Goal: Task Accomplishment & Management: Manage account settings

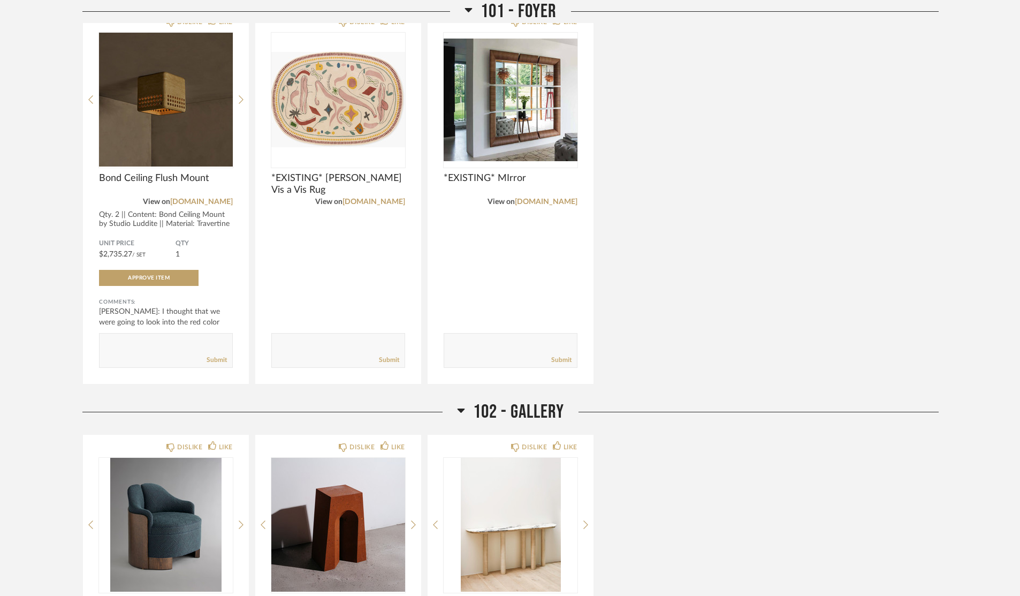
scroll to position [642, 0]
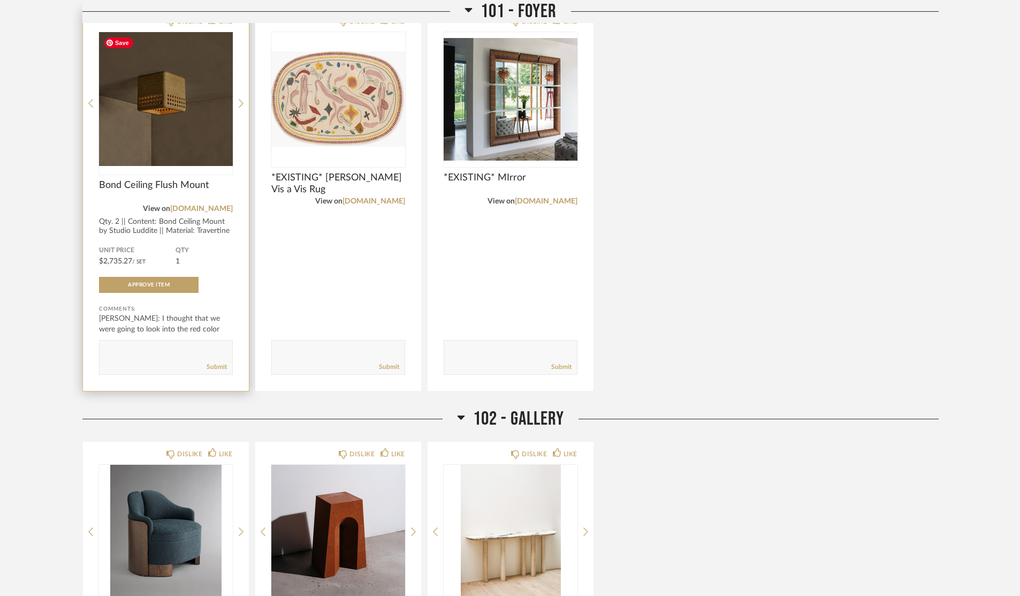
click at [0, 0] on img at bounding box center [0, 0] width 0 height 0
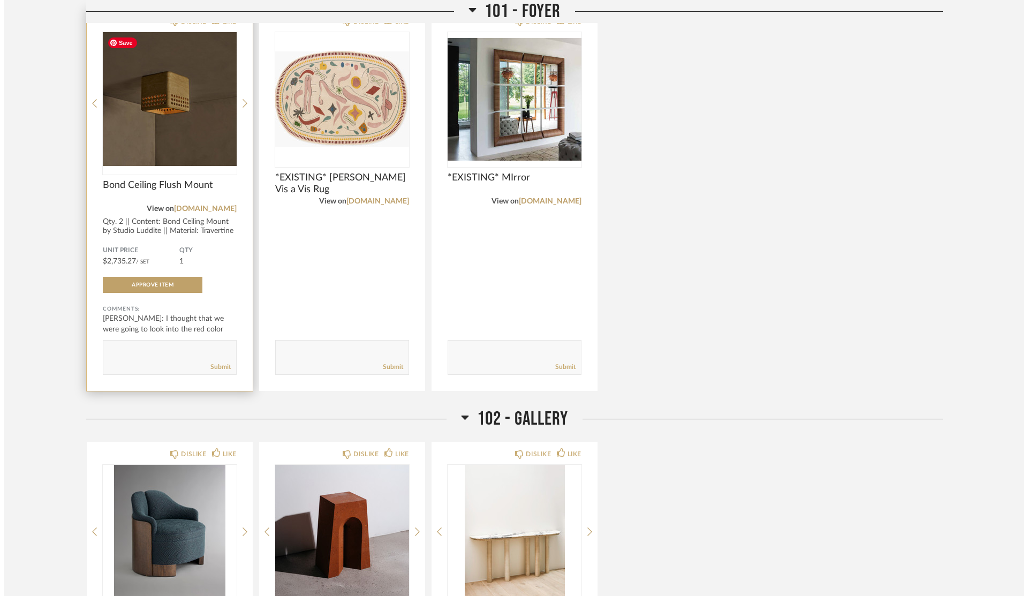
scroll to position [0, 0]
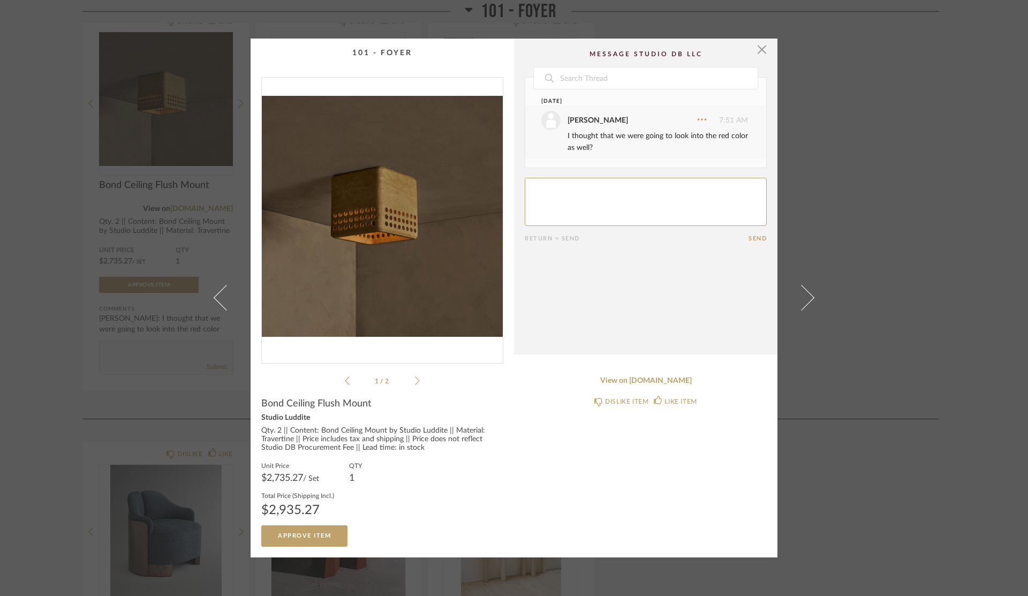
click at [415, 381] on icon at bounding box center [417, 381] width 5 height 10
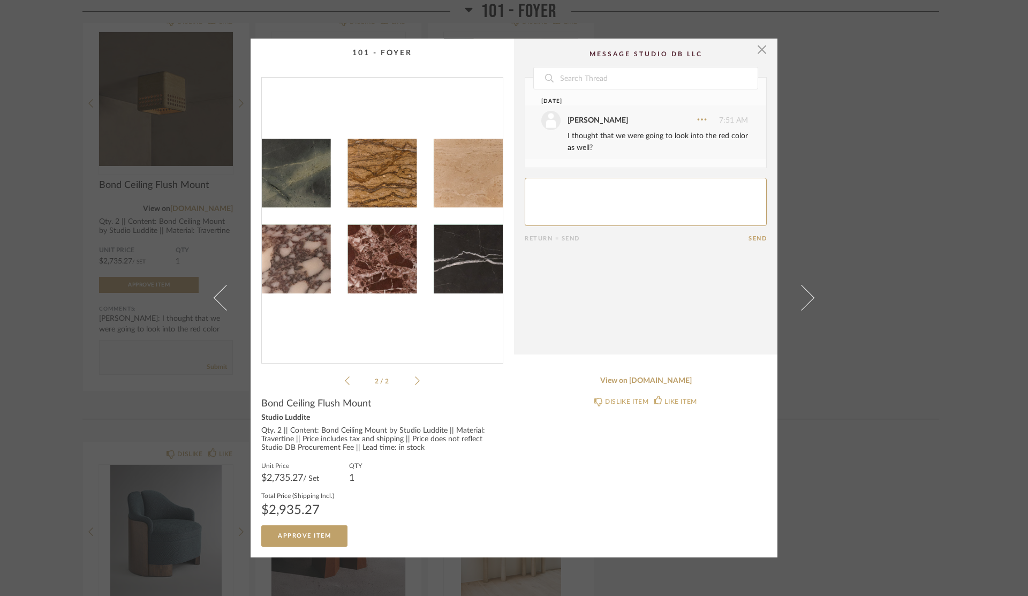
click at [345, 378] on icon at bounding box center [347, 381] width 5 height 10
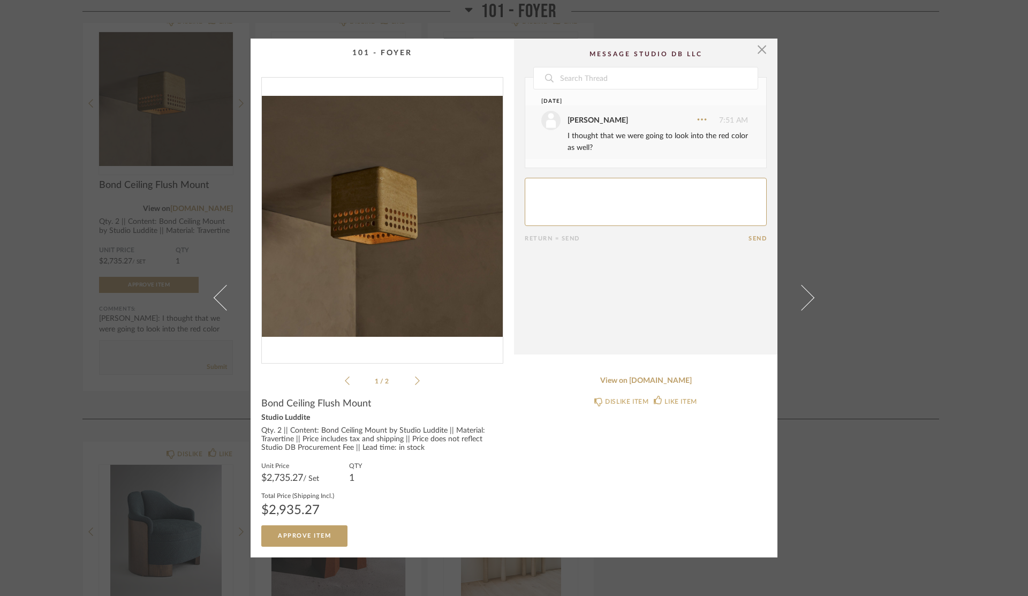
click at [865, 341] on div "× 1 / 2 Date [DATE] [PERSON_NAME] 7:51 AM I thought that we were going to look …" at bounding box center [514, 298] width 1028 height 596
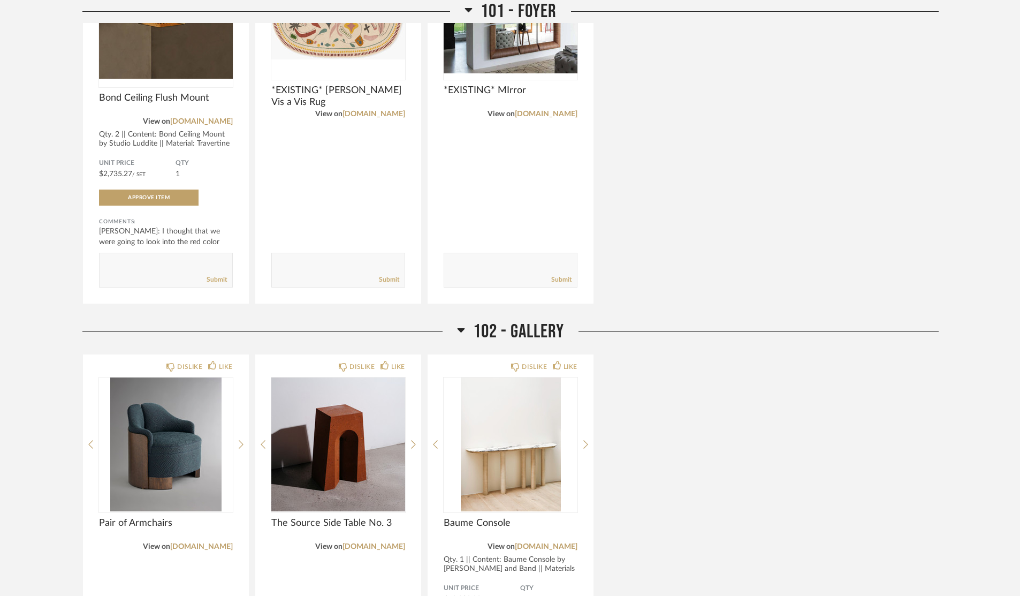
scroll to position [964, 0]
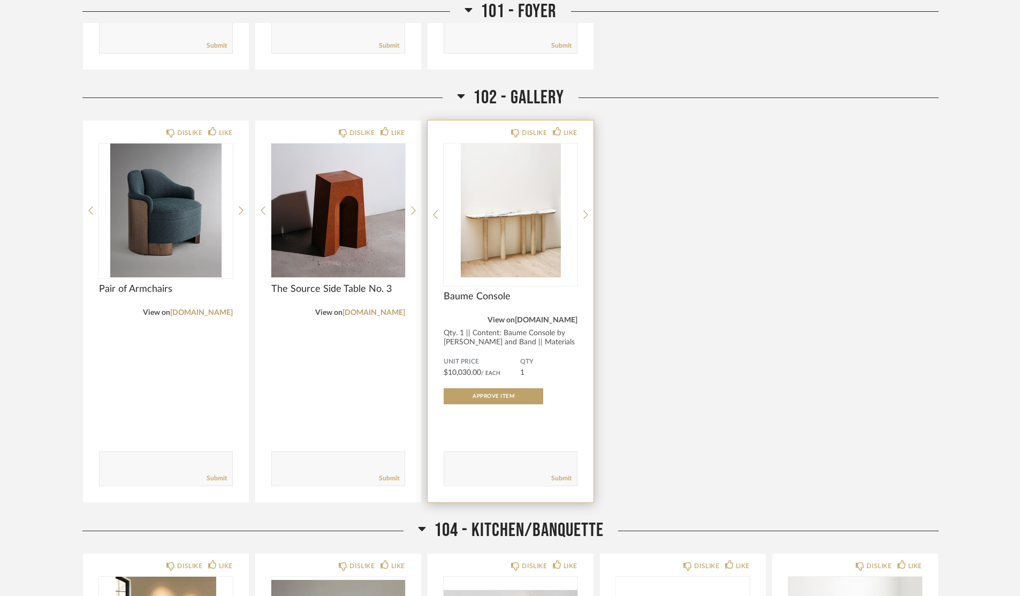
click at [551, 319] on link "[DOMAIN_NAME]" at bounding box center [546, 319] width 63 height 7
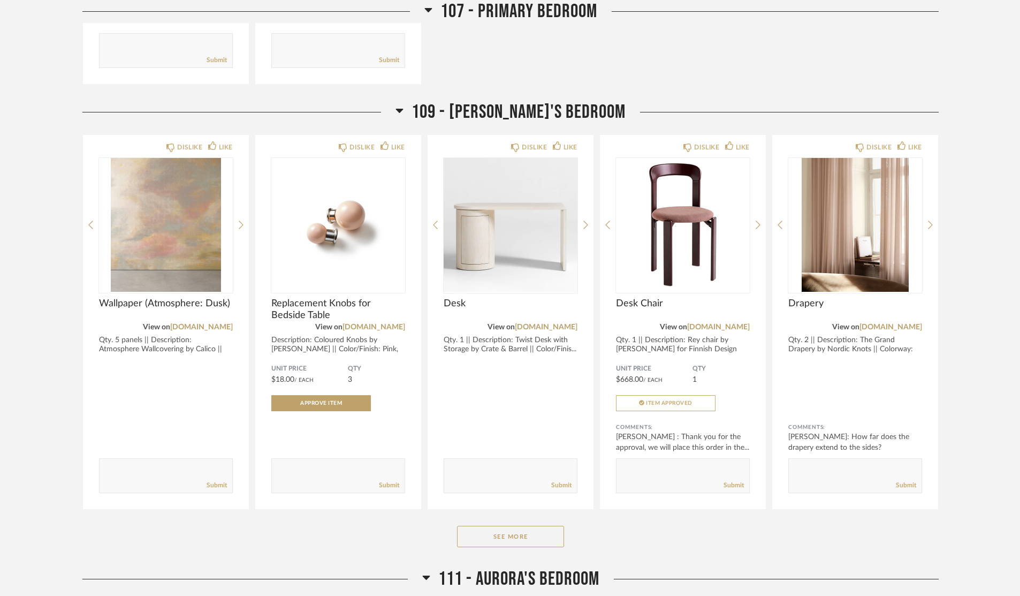
scroll to position [3266, 0]
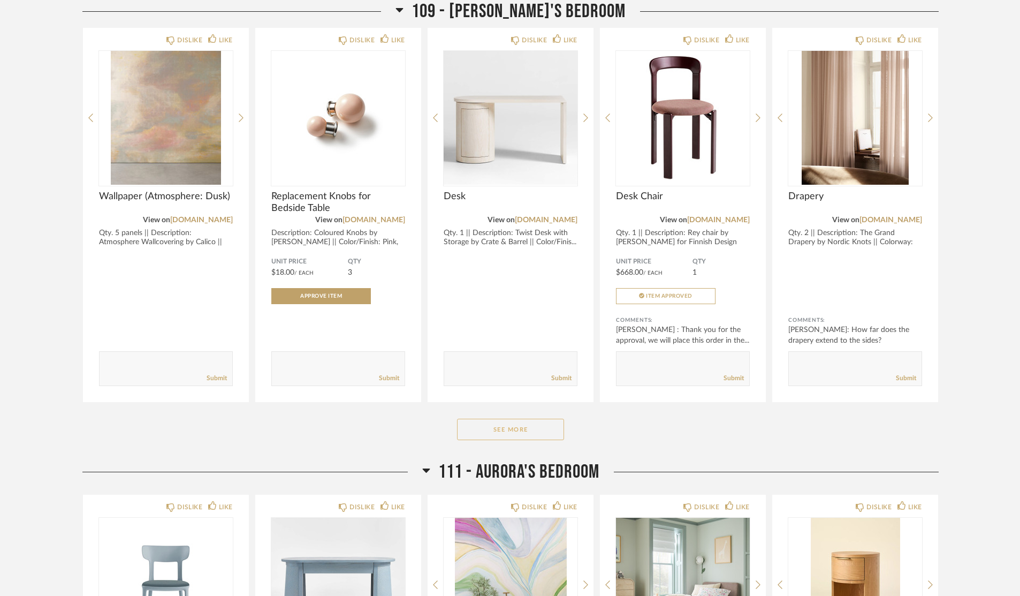
click at [493, 434] on button "See More" at bounding box center [510, 429] width 107 height 21
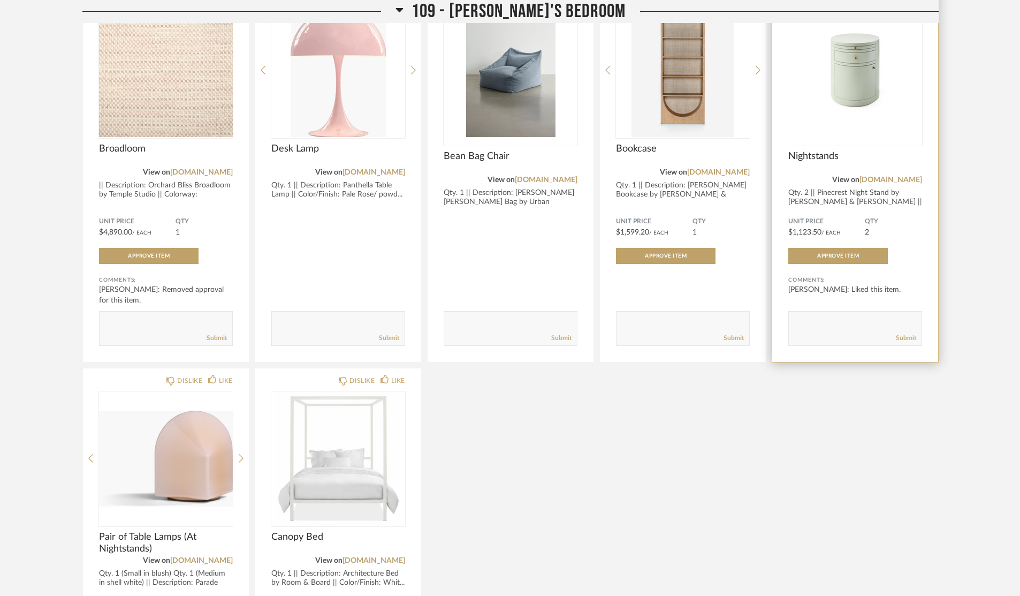
scroll to position [3908, 0]
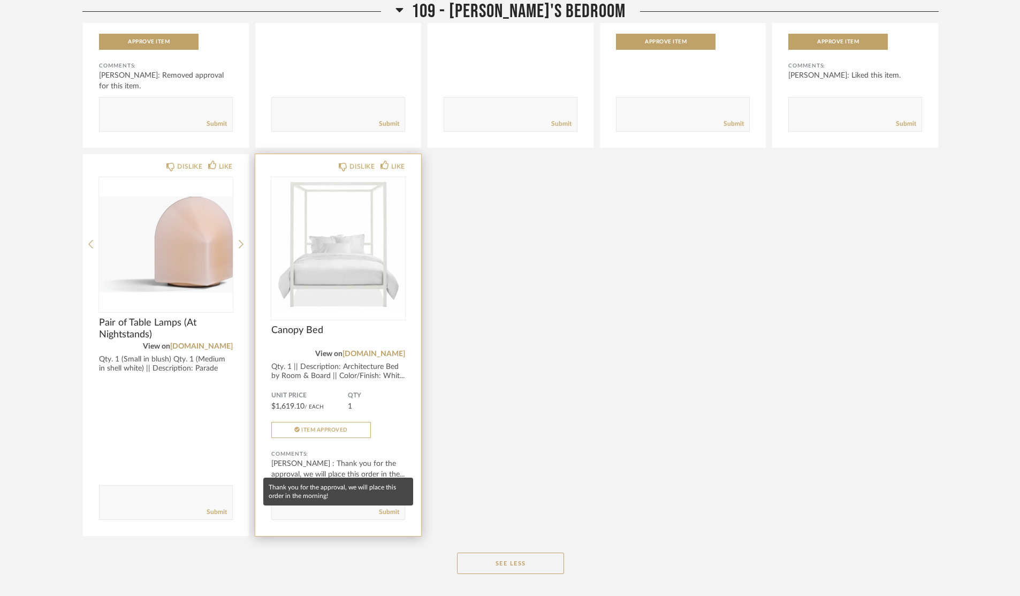
click at [365, 466] on div "Victor Badami : Thank you for the approval, we will place this order in the..." at bounding box center [338, 468] width 134 height 21
click at [279, 362] on div "Qty. 1 || Description: Architecture Bed by Room & Board || Color/Finish: Whit..." at bounding box center [338, 371] width 134 height 18
click at [329, 254] on img "0" at bounding box center [338, 244] width 134 height 134
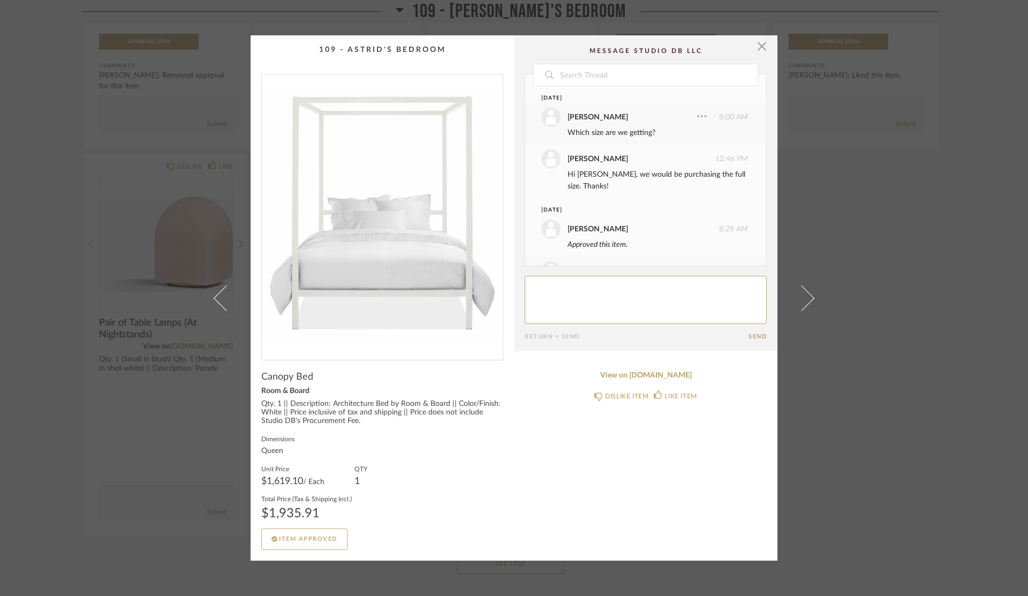
scroll to position [143, 0]
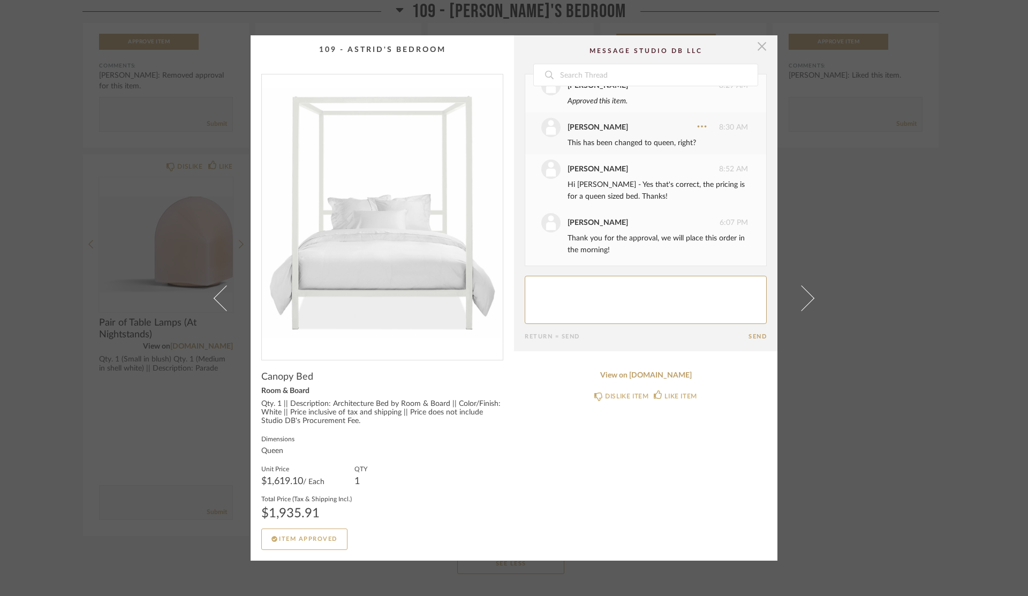
click at [757, 44] on span "button" at bounding box center [761, 45] width 21 height 21
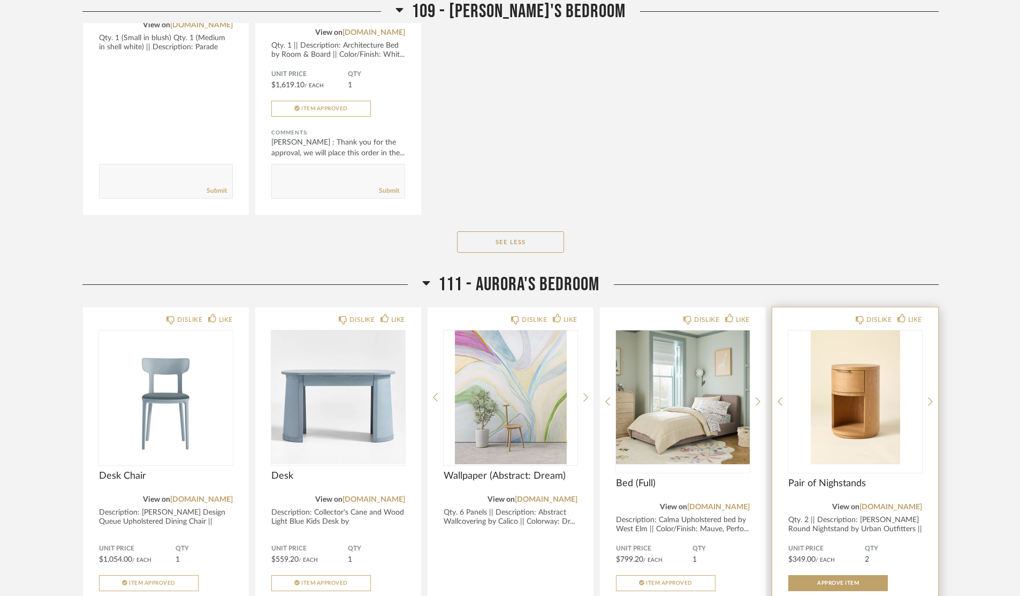
scroll to position [4444, 0]
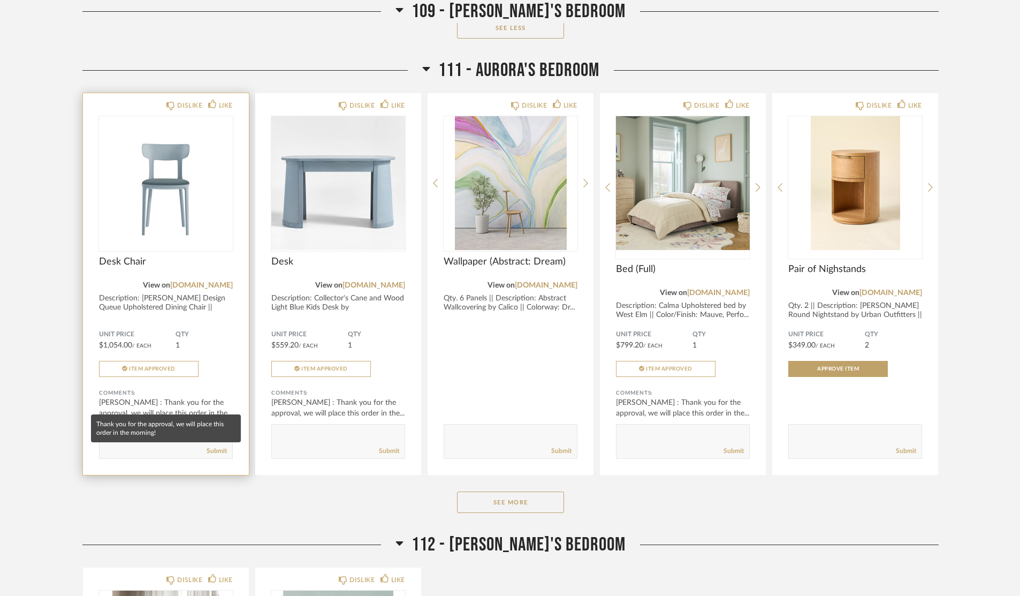
click at [167, 404] on div "Victor Badami : Thank you for the approval, we will place this order in the..." at bounding box center [166, 407] width 134 height 21
click at [120, 256] on span "Desk Chair" at bounding box center [166, 262] width 134 height 12
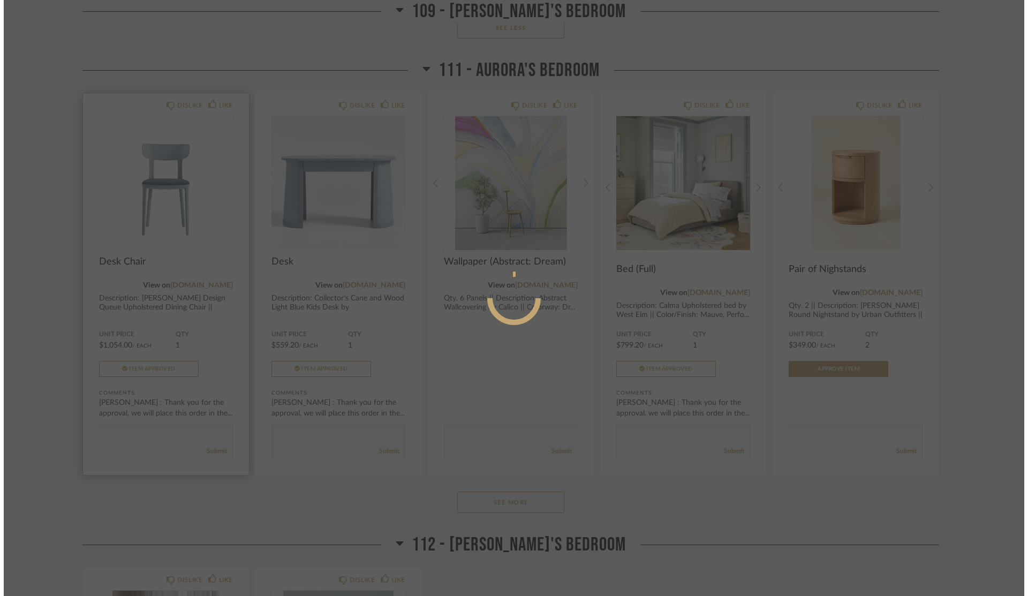
scroll to position [0, 0]
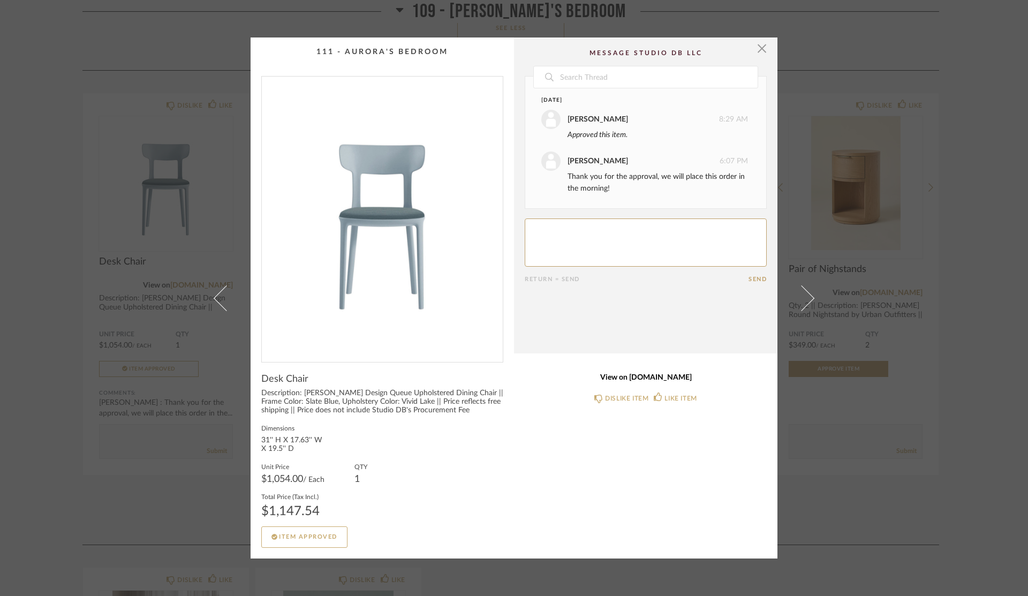
click at [650, 376] on link "View on perigold.com" at bounding box center [646, 377] width 242 height 9
click at [977, 436] on div "× Date Today Marianna Kosheleva 8:29 AM Approved this item. Victor Badami 6:07 …" at bounding box center [514, 298] width 1028 height 596
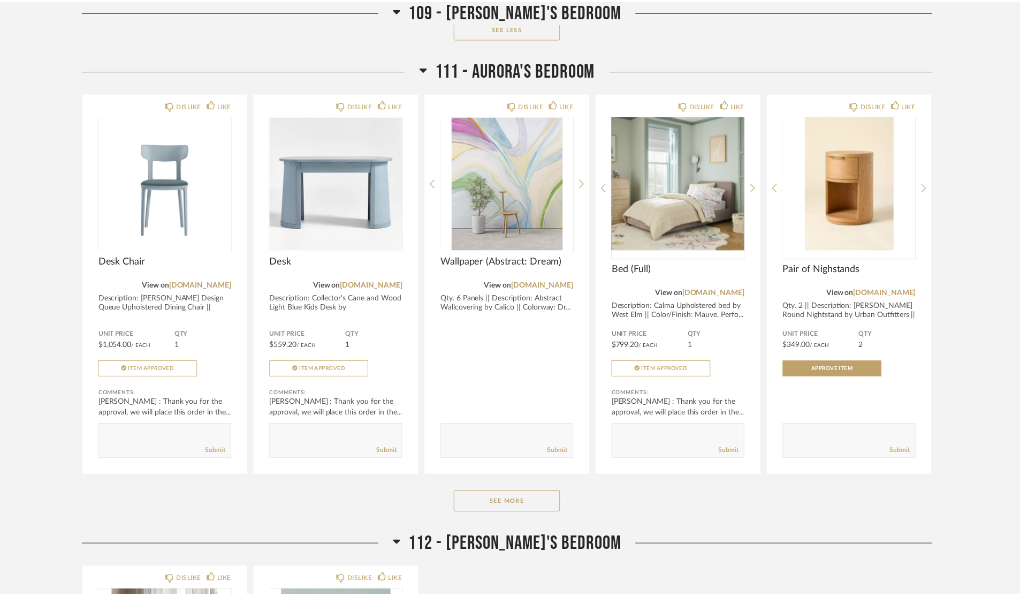
scroll to position [4444, 0]
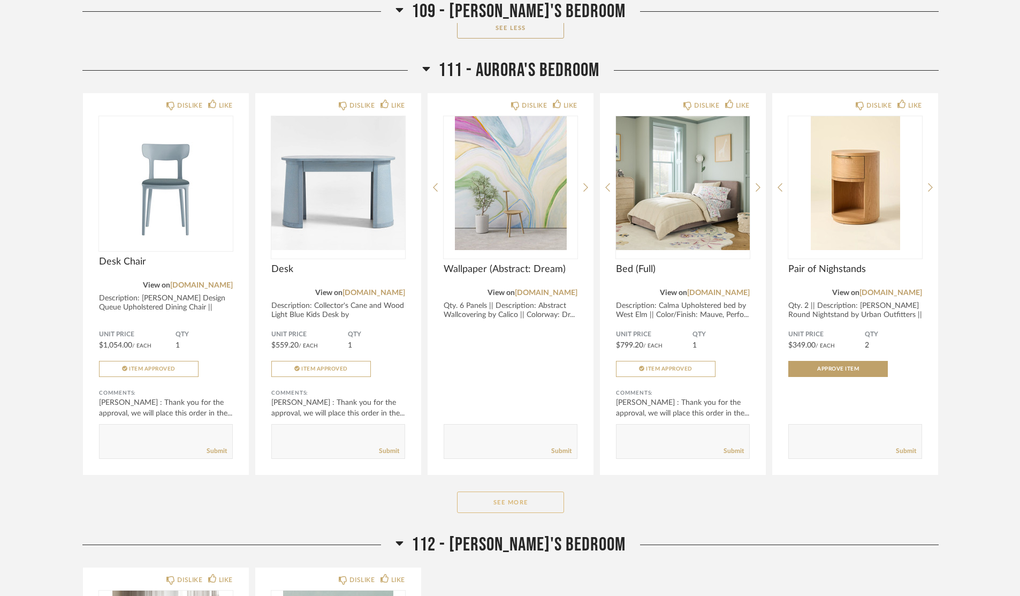
click at [531, 498] on button "See More" at bounding box center [510, 501] width 107 height 21
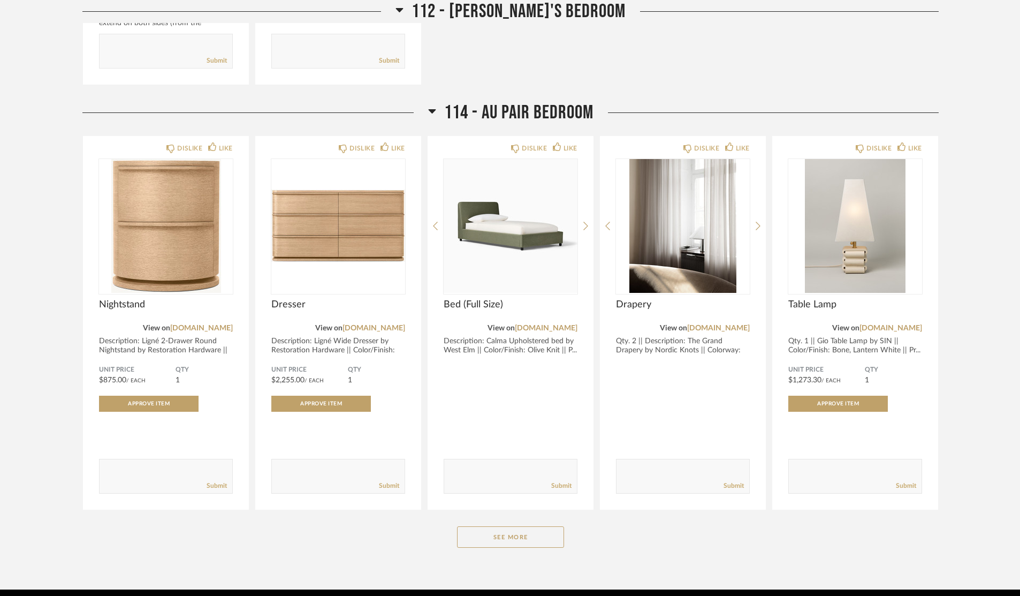
scroll to position [5675, 0]
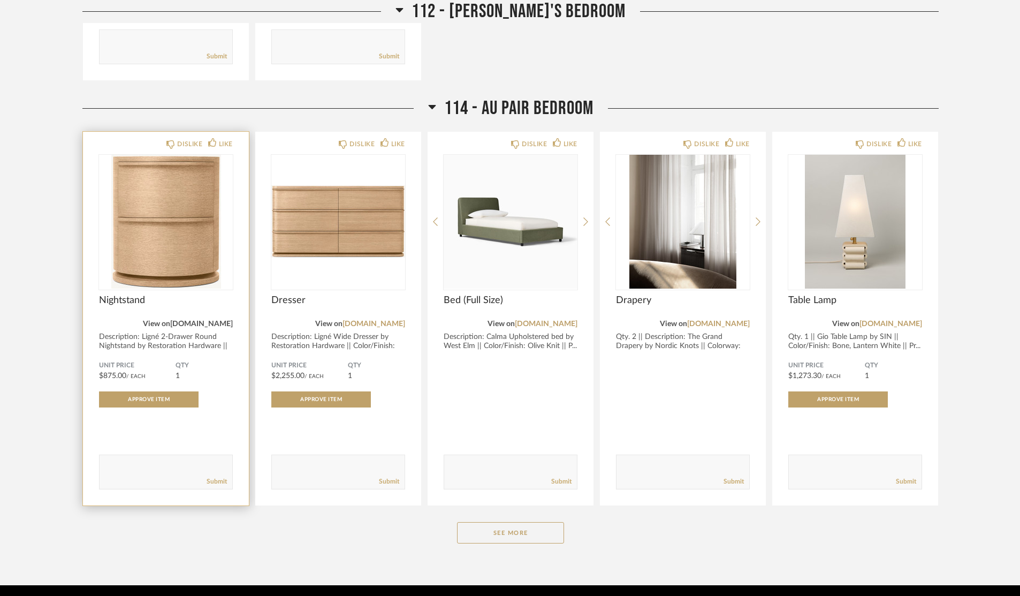
click at [210, 320] on link "rhteen.rh.com" at bounding box center [201, 323] width 63 height 7
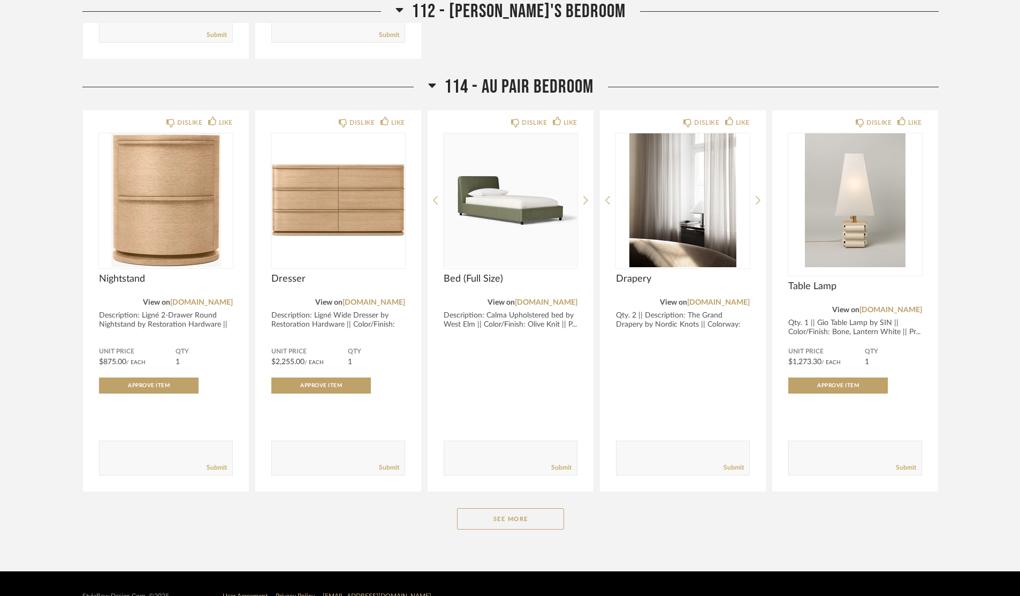
scroll to position [5708, 0]
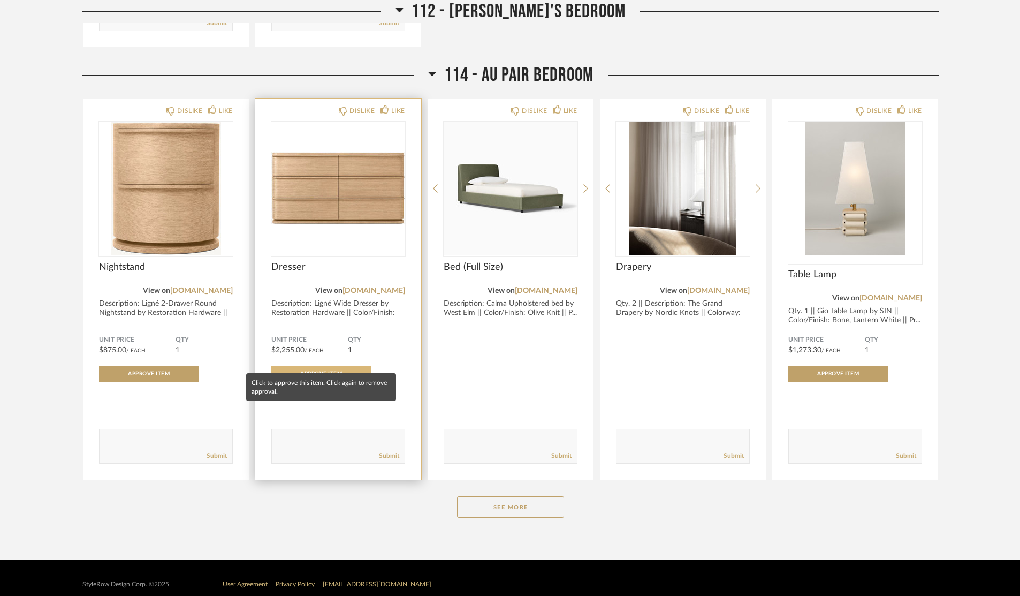
click at [312, 371] on span "Approve Item" at bounding box center [321, 373] width 42 height 5
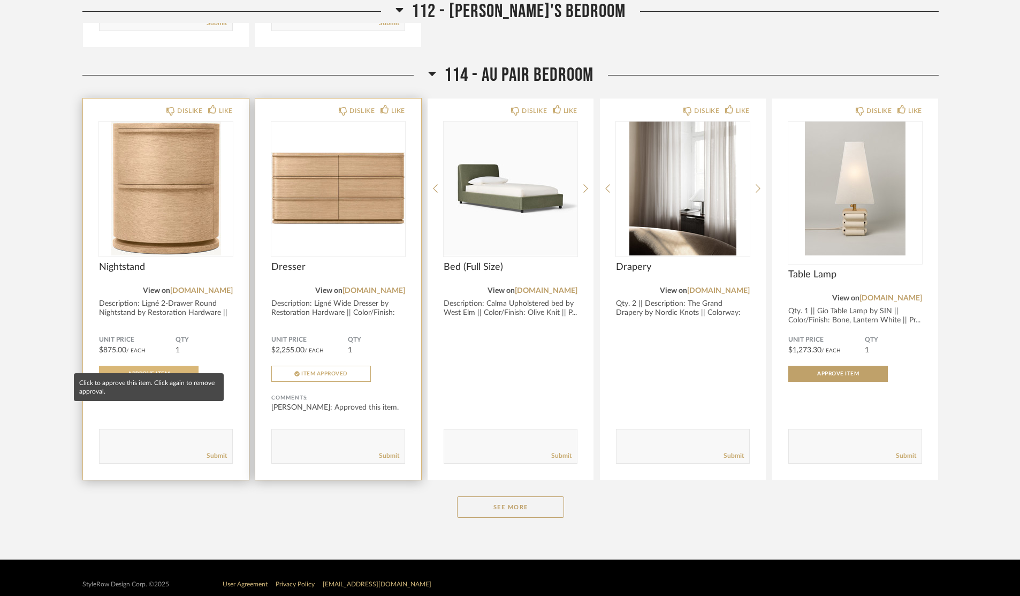
click at [166, 366] on button "Approve Item" at bounding box center [149, 374] width 100 height 16
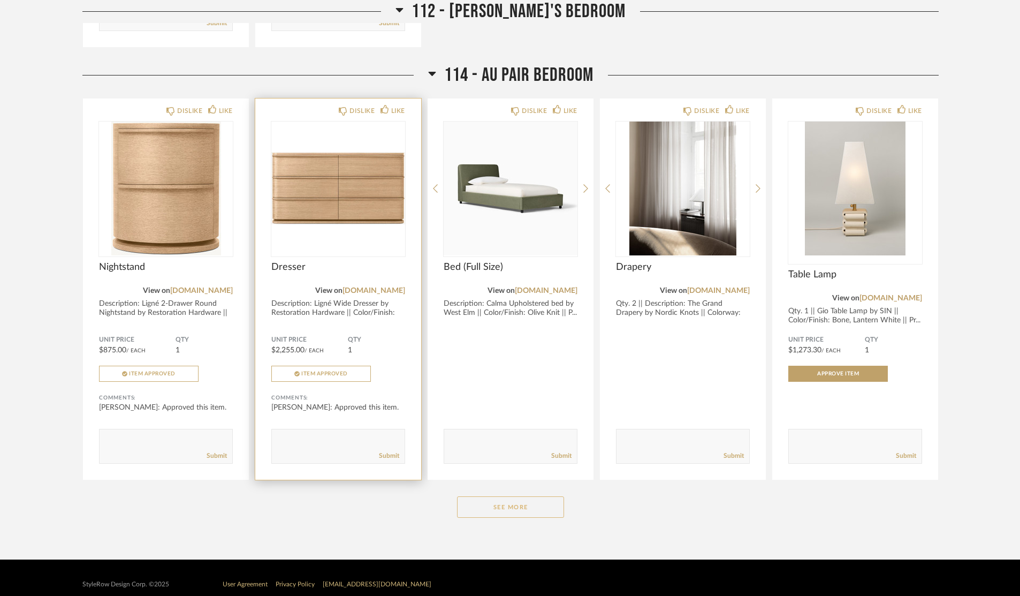
click at [503, 496] on button "See More" at bounding box center [510, 506] width 107 height 21
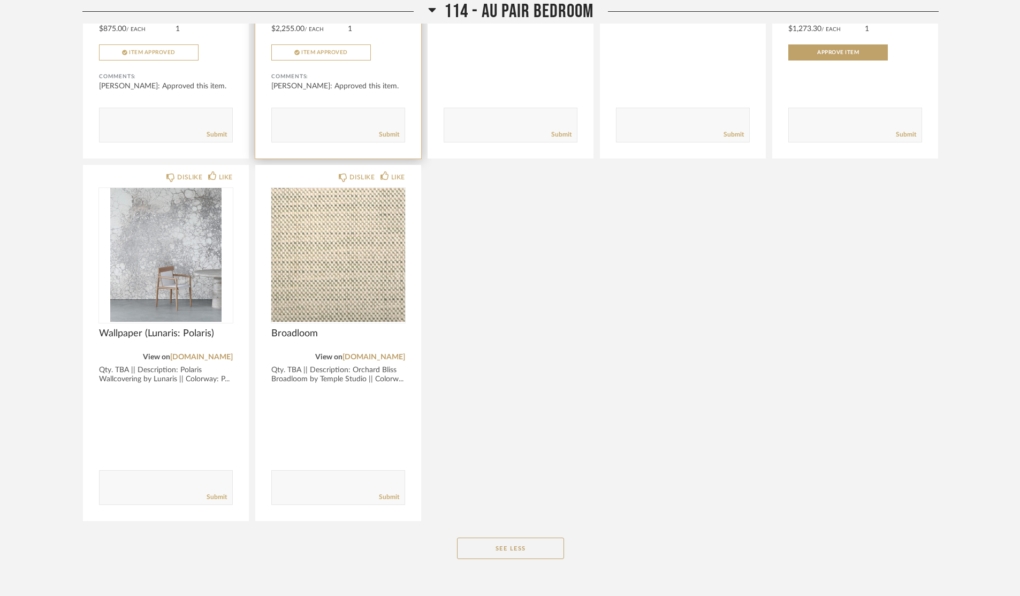
scroll to position [6071, 0]
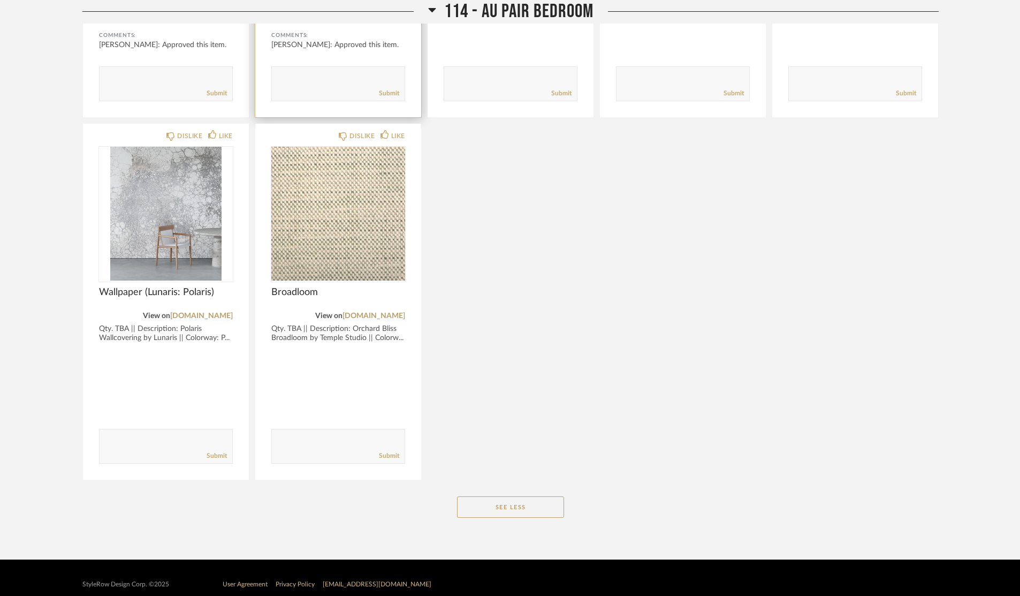
click at [510, 506] on div "114 - AU PAIR BEDROOM DISLIKE LIKE Nightstand View on rhteen.rh.com Description…" at bounding box center [510, 119] width 857 height 837
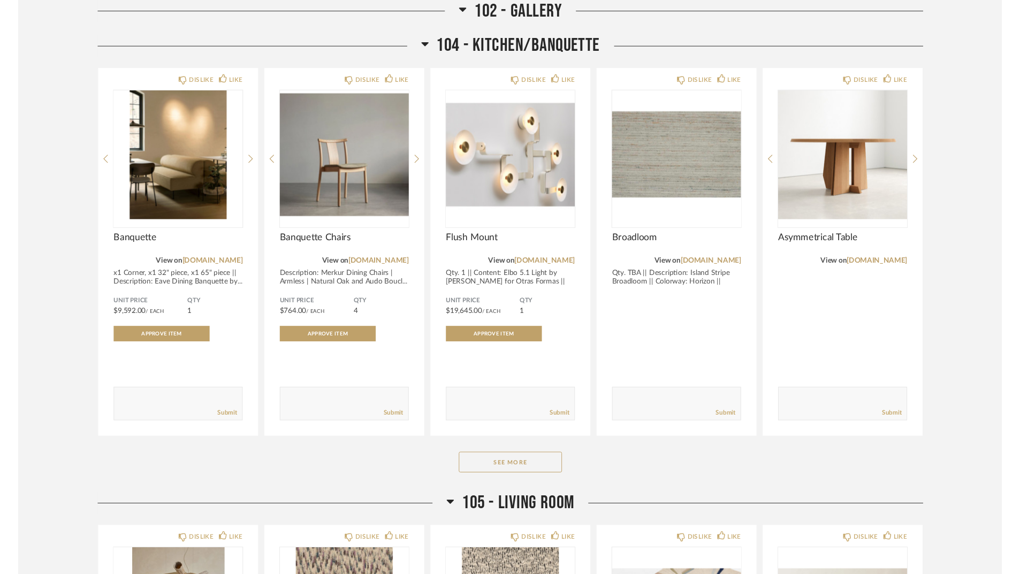
scroll to position [1413, 0]
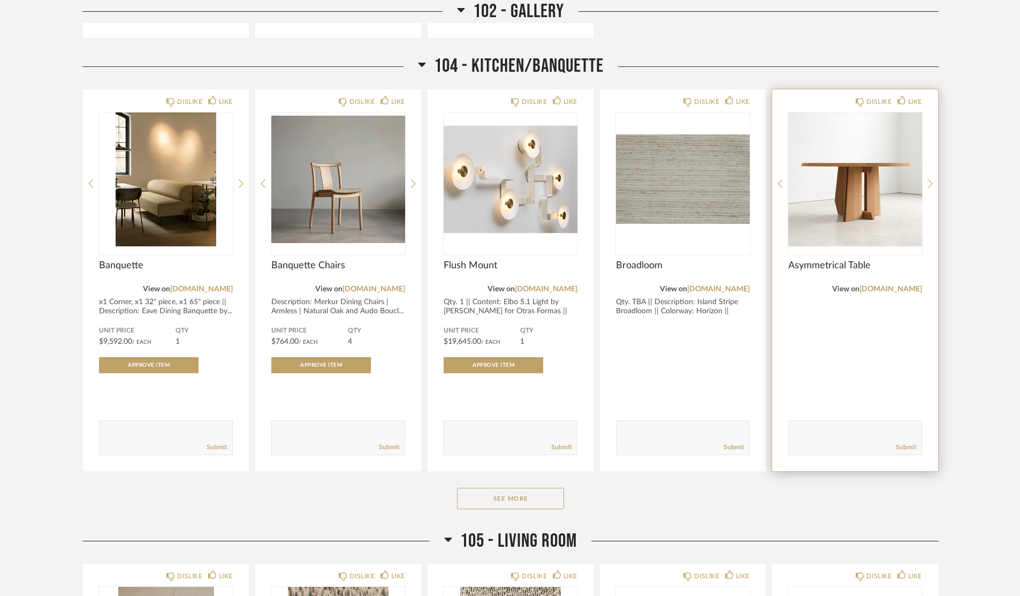
click at [913, 283] on div "View on fair-design.com" at bounding box center [856, 289] width 134 height 12
click at [914, 287] on link "[DOMAIN_NAME]" at bounding box center [891, 288] width 63 height 7
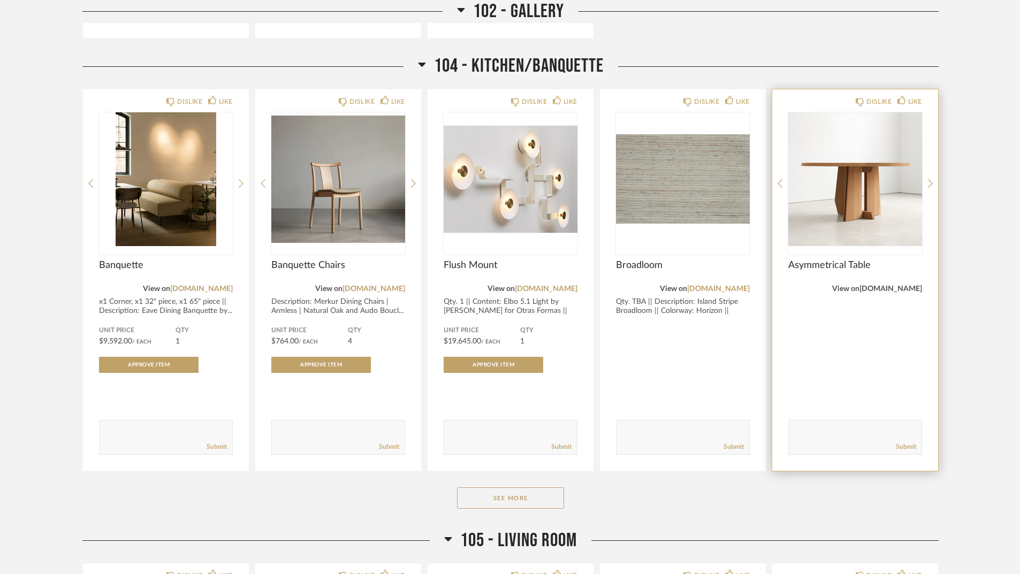
click at [887, 286] on link "[DOMAIN_NAME]" at bounding box center [891, 288] width 63 height 7
